Goal: Navigation & Orientation: Find specific page/section

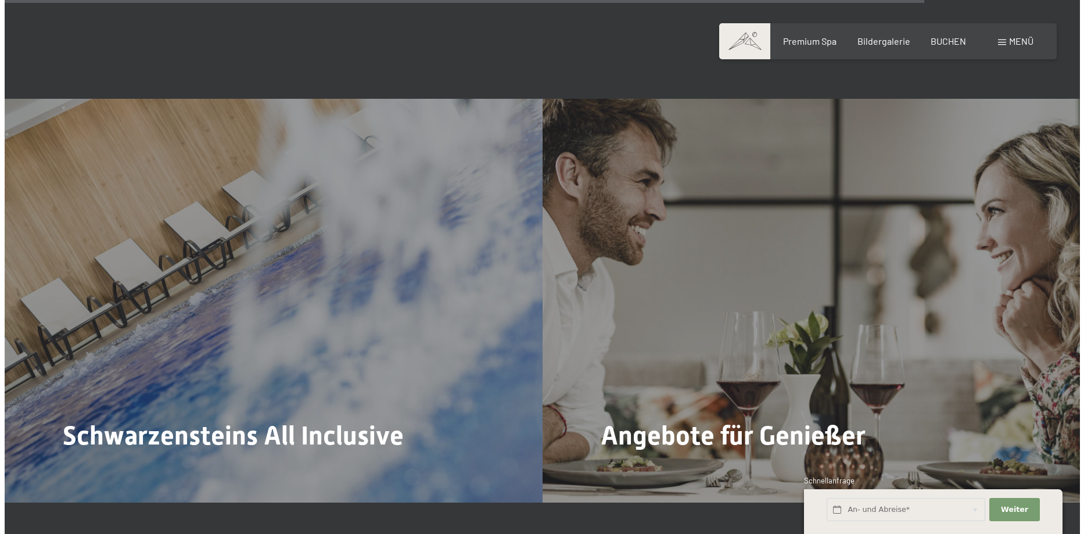
scroll to position [4937, 0]
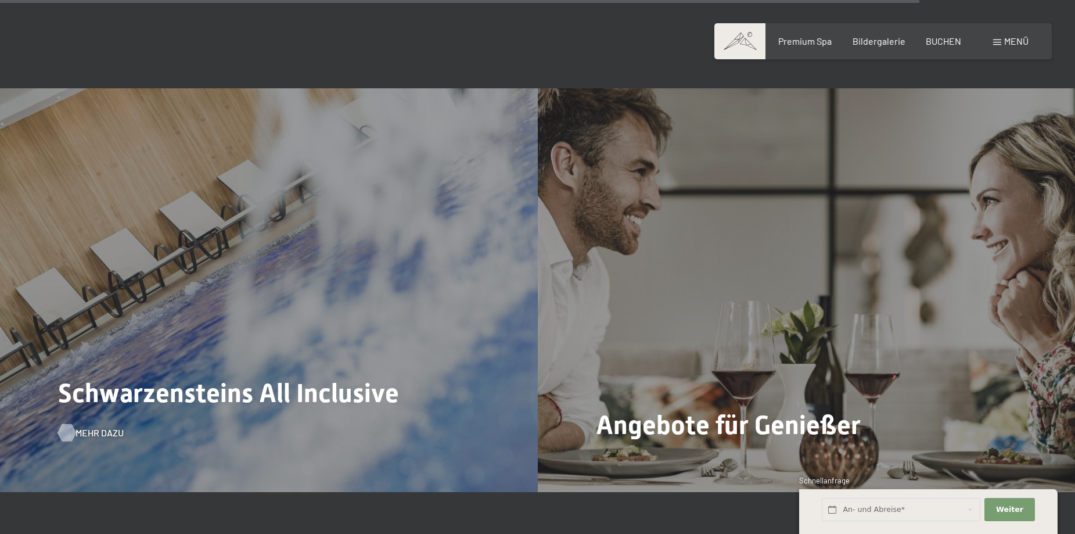
click at [92, 426] on span "Mehr dazu" at bounding box center [100, 432] width 48 height 13
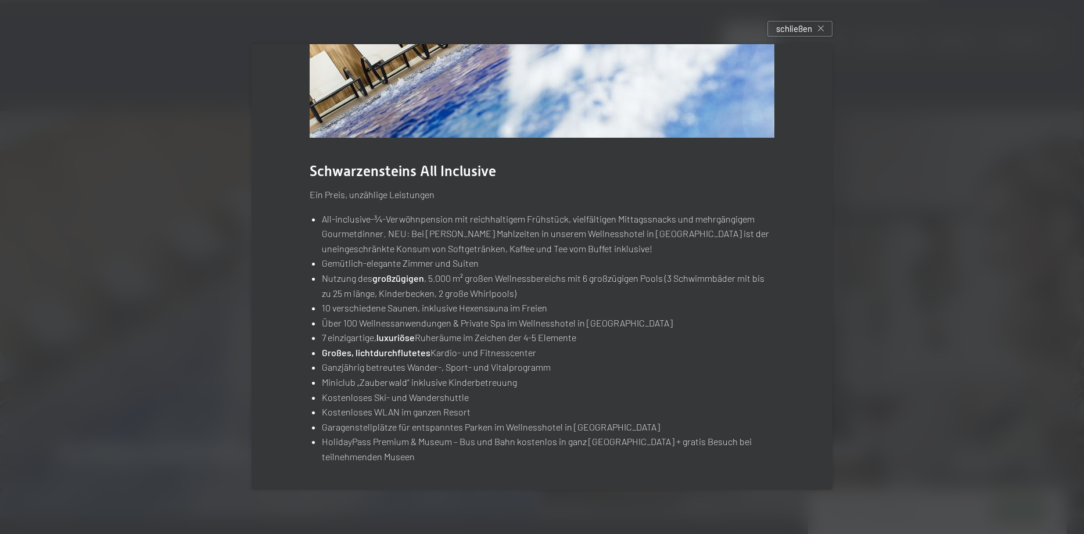
scroll to position [132, 0]
click at [820, 24] on div "schließen" at bounding box center [799, 29] width 65 height 16
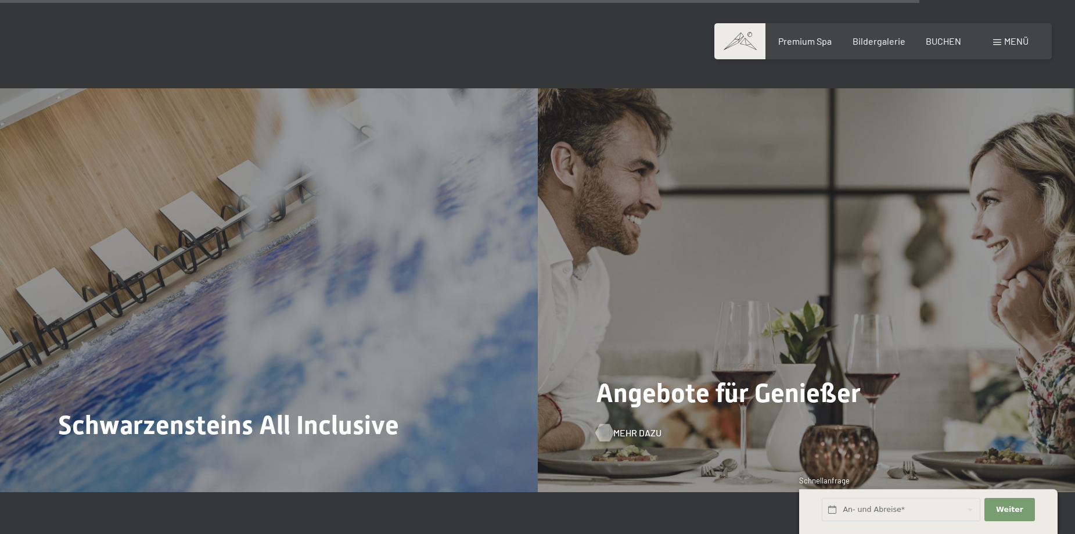
click at [630, 426] on span "Mehr dazu" at bounding box center [637, 432] width 48 height 13
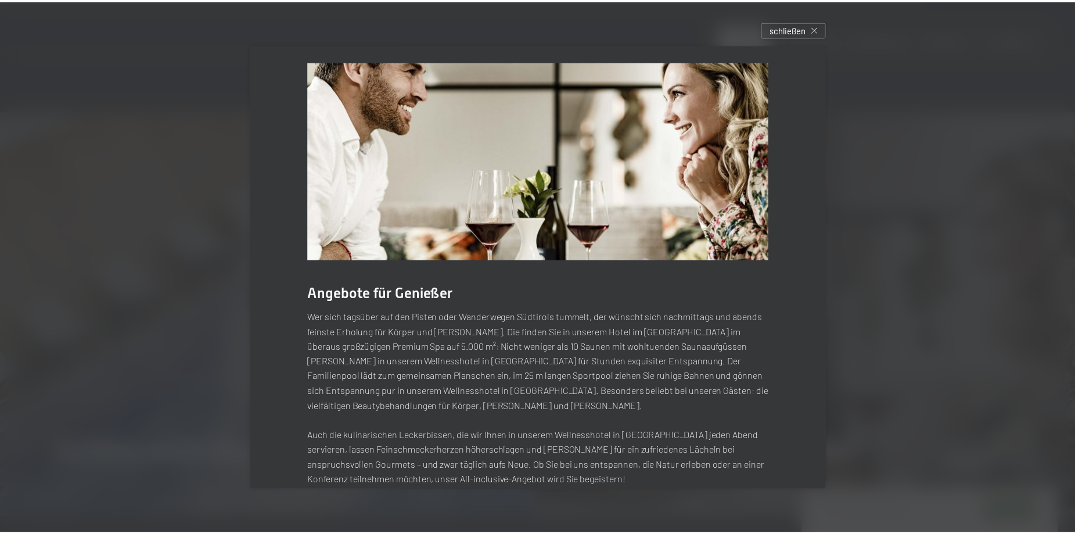
scroll to position [0, 0]
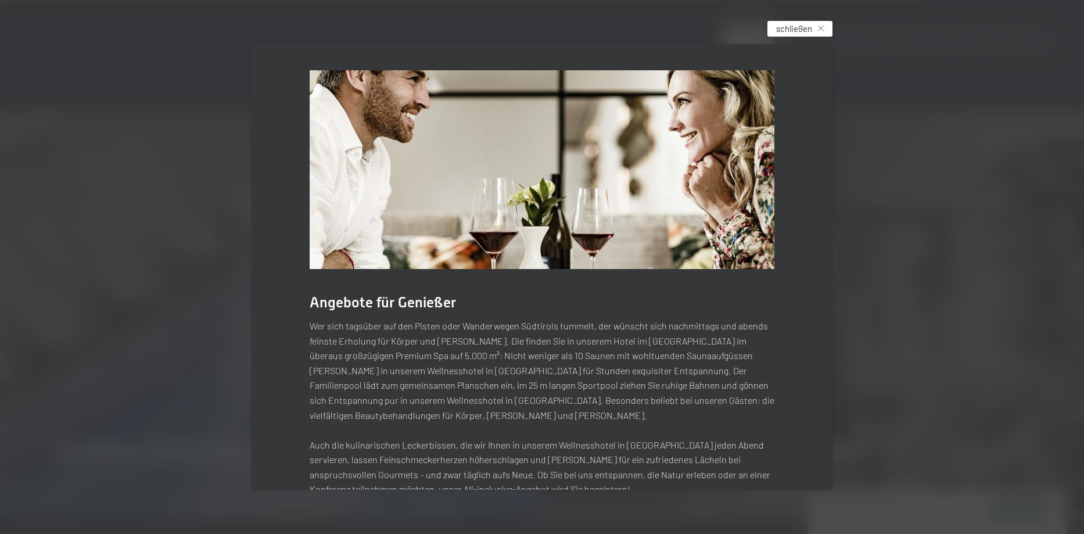
click at [829, 27] on div "schließen" at bounding box center [799, 29] width 65 height 16
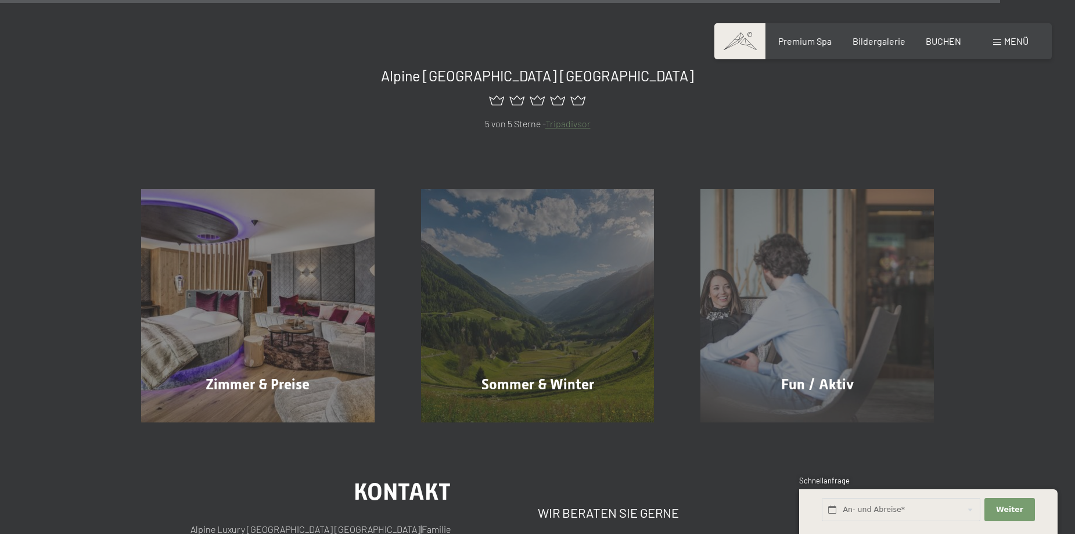
scroll to position [5459, 0]
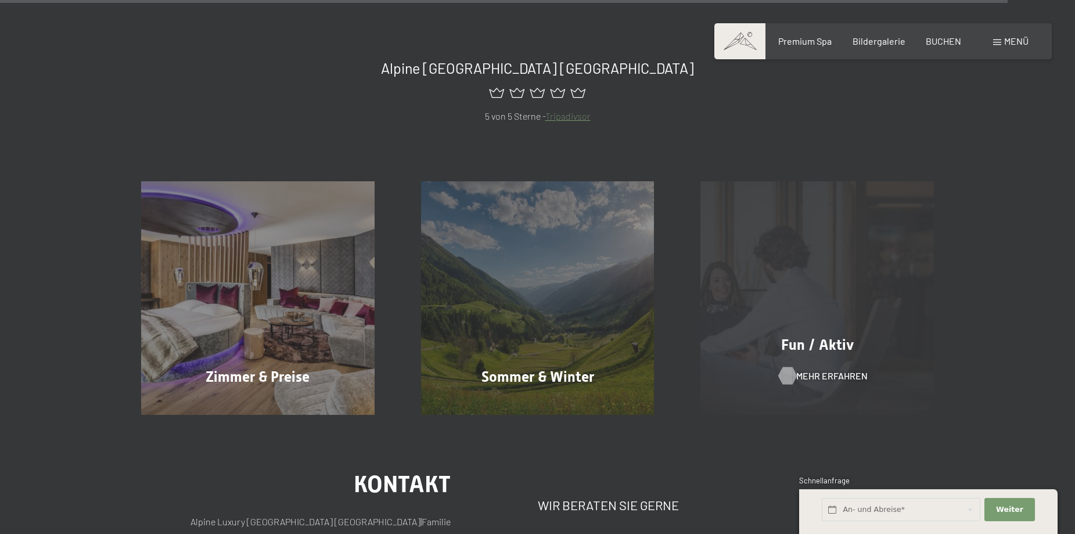
click at [786, 367] on div at bounding box center [787, 375] width 10 height 17
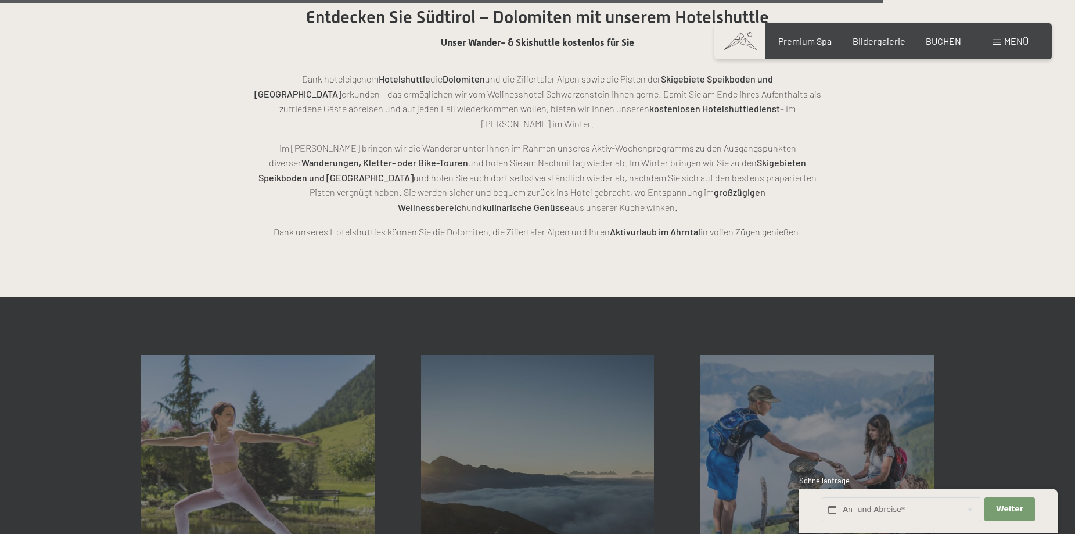
scroll to position [2904, 0]
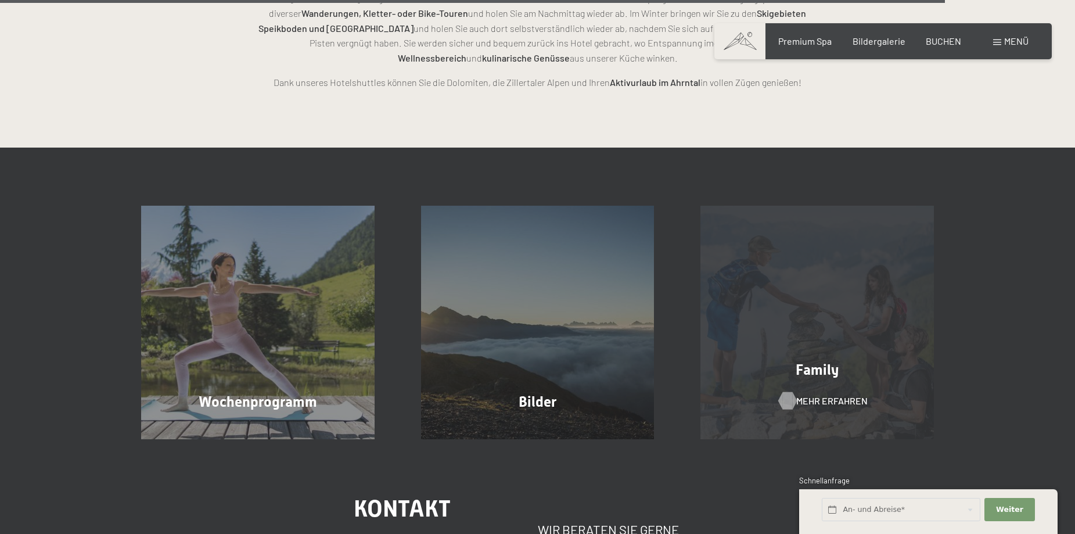
click at [818, 394] on span "Mehr erfahren" at bounding box center [831, 400] width 71 height 13
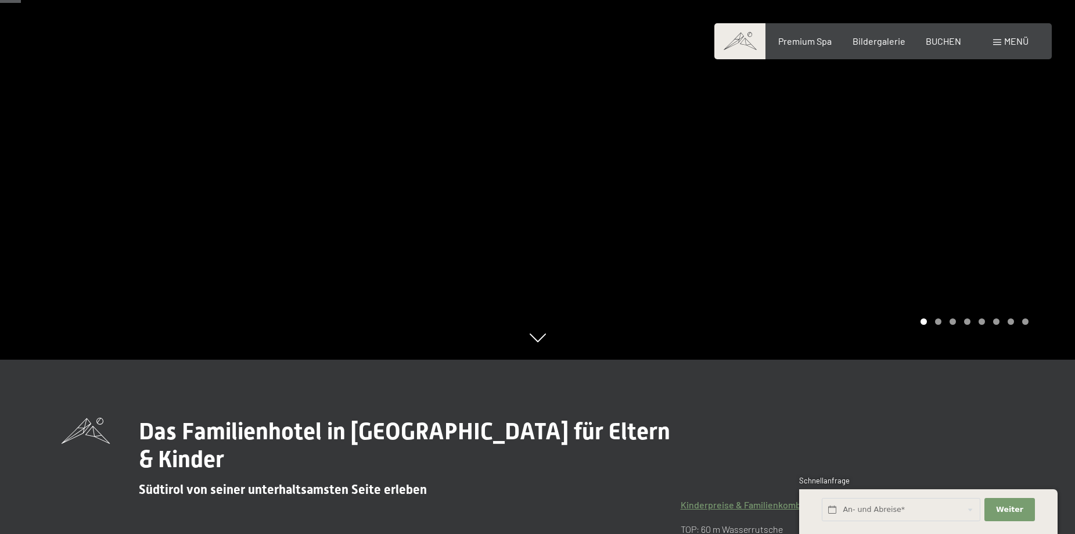
click at [910, 277] on div at bounding box center [807, 93] width 538 height 534
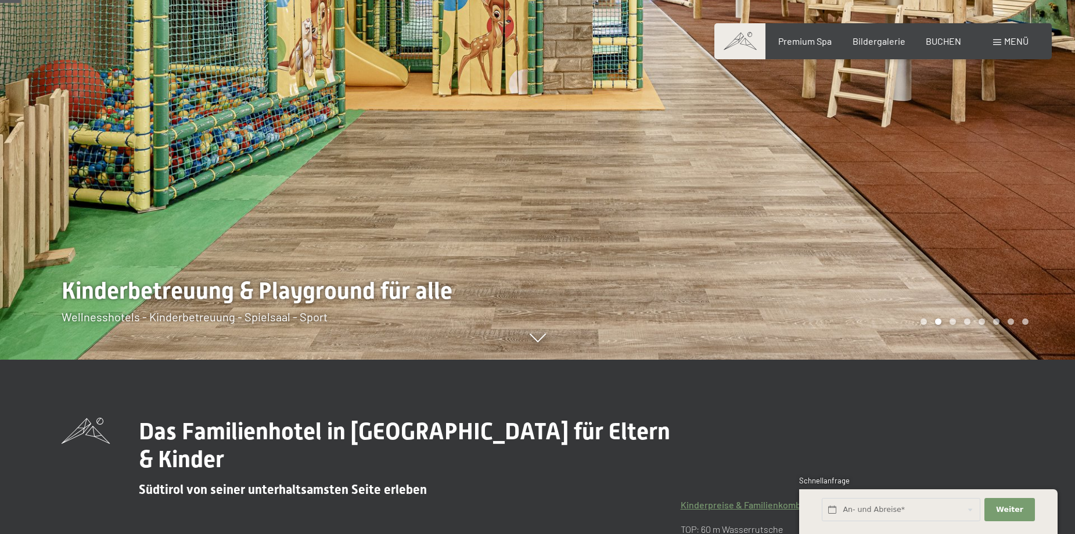
click at [1009, 271] on div at bounding box center [807, 93] width 538 height 534
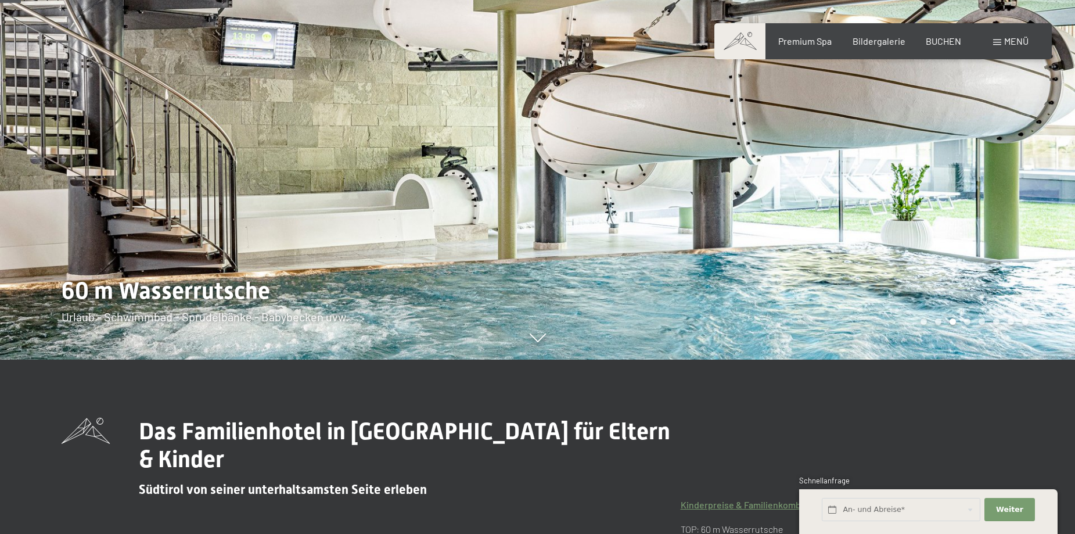
click at [1003, 275] on div at bounding box center [807, 93] width 538 height 534
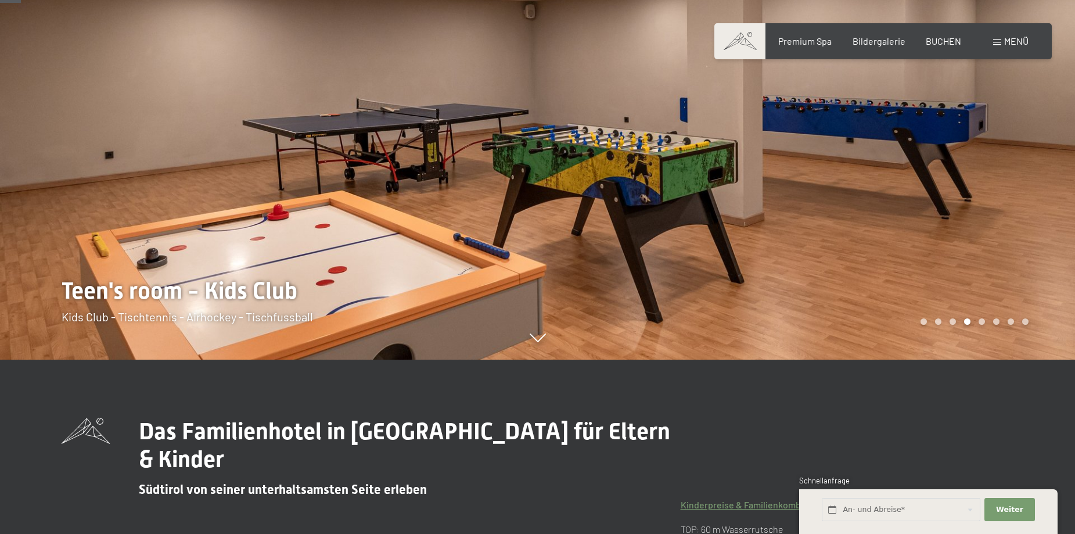
click at [1003, 275] on div at bounding box center [807, 93] width 538 height 534
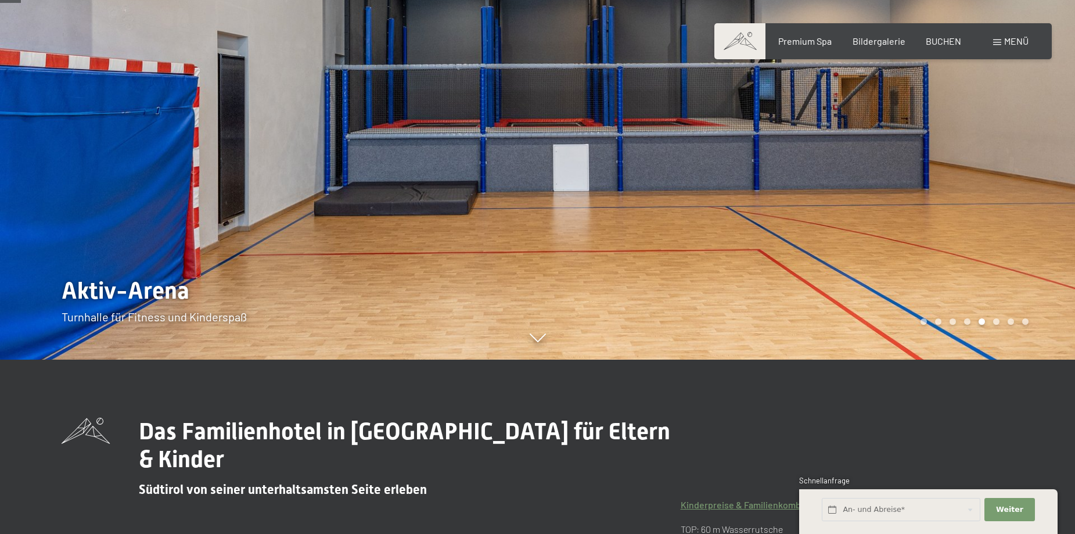
click at [1003, 275] on div at bounding box center [807, 93] width 538 height 534
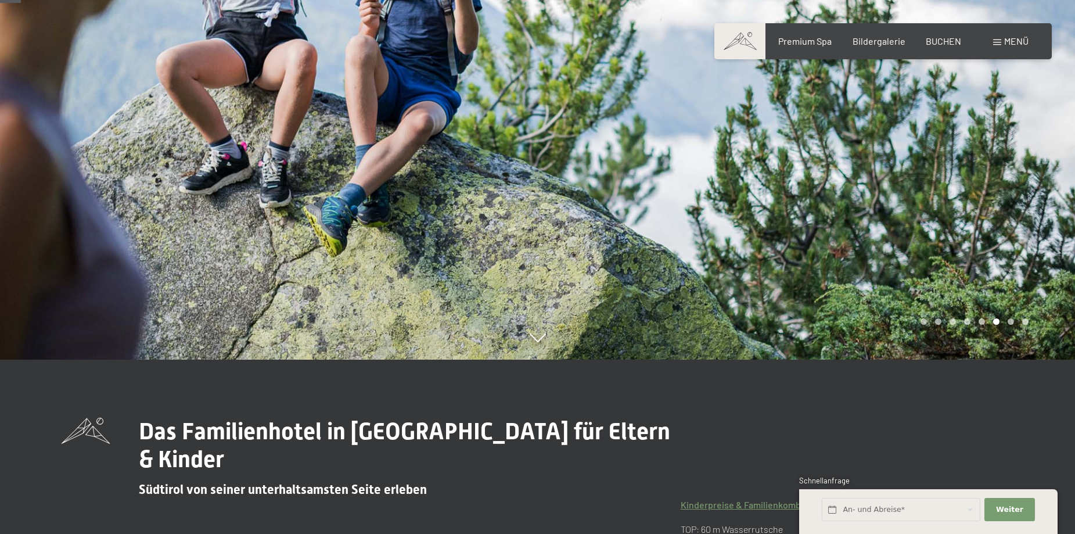
click at [1003, 275] on div at bounding box center [807, 93] width 538 height 534
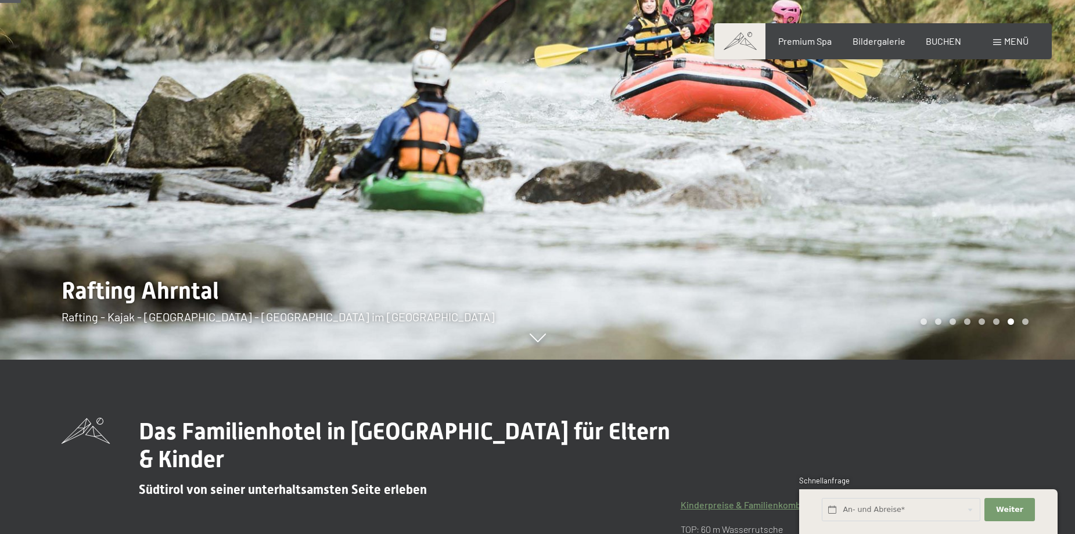
click at [1003, 275] on div at bounding box center [807, 93] width 538 height 534
